Goal: Register for event/course

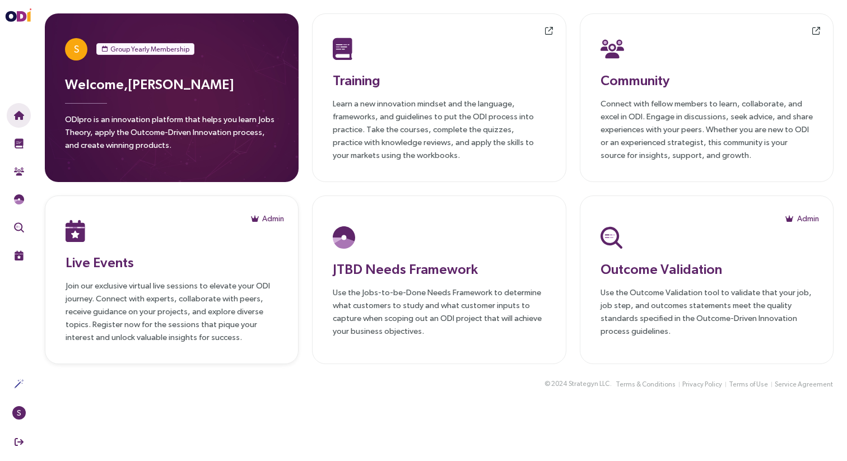
click at [201, 311] on p "Join our exclusive virtual live sessions to elevate your ODI journey. Connect w…" at bounding box center [172, 311] width 212 height 64
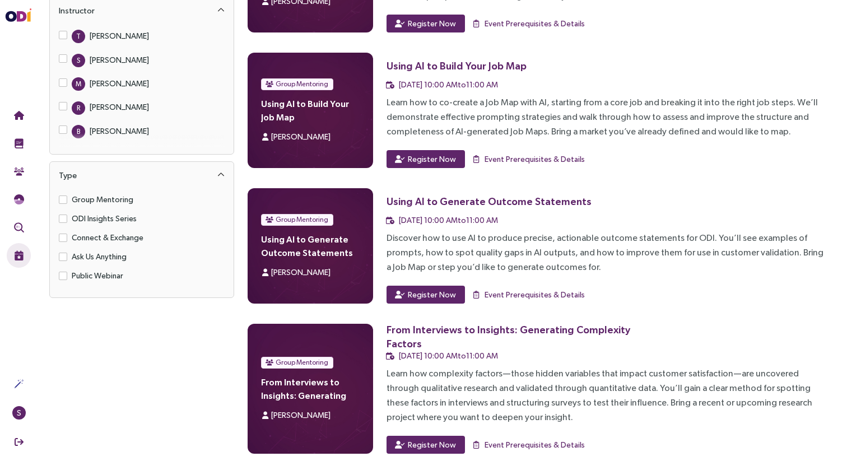
scroll to position [151, 0]
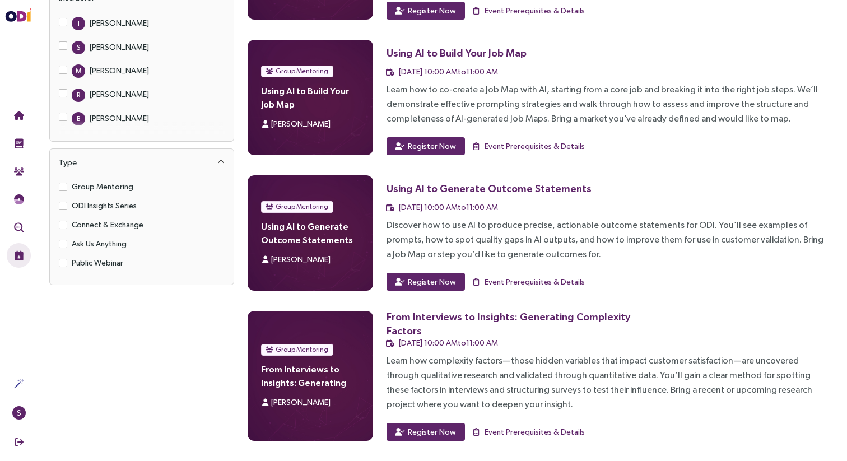
click at [408, 189] on div "Using AI to Generate Outcome Statements" at bounding box center [488, 188] width 205 height 14
copy div "Using AI to Generate Outcome Statements"
click at [691, 296] on div "ODI Insights Series Creating your funding pitch using ODI [PERSON_NAME] Creatin…" at bounding box center [538, 172] width 581 height 536
